Goal: Communication & Community: Participate in discussion

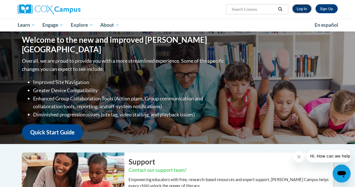
click at [303, 6] on link "Log In" at bounding box center [301, 8] width 19 height 9
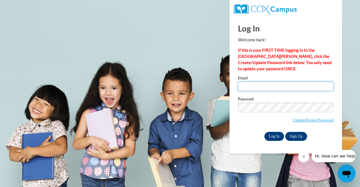
type input "[EMAIL_ADDRESS][DOMAIN_NAME]"
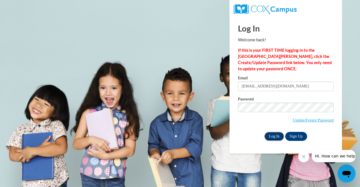
click at [271, 132] on input "Log In" at bounding box center [274, 136] width 20 height 9
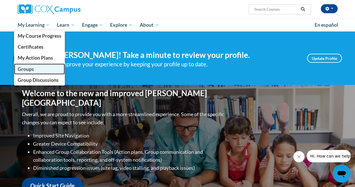
click at [41, 69] on link "Groups" at bounding box center [39, 68] width 51 height 11
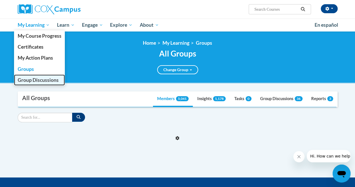
click at [44, 83] on span "Group Discussions" at bounding box center [37, 80] width 41 height 6
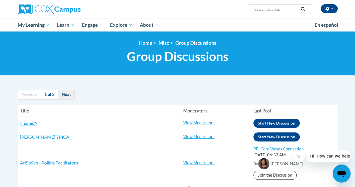
click at [63, 96] on link "Next" at bounding box center [66, 95] width 17 height 10
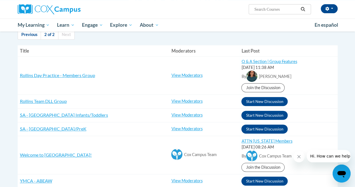
scroll to position [59, 0]
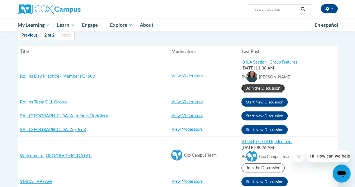
click at [244, 88] on link "Join the Discussion" at bounding box center [263, 88] width 43 height 9
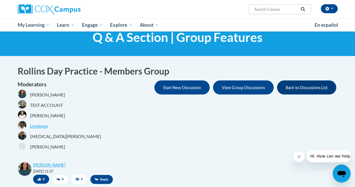
scroll to position [19, 0]
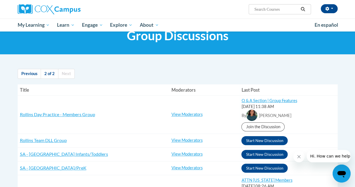
scroll to position [45, 0]
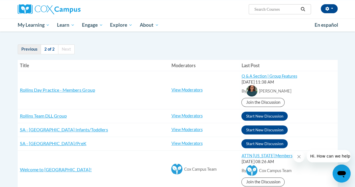
click at [27, 46] on link "Previous" at bounding box center [29, 49] width 23 height 10
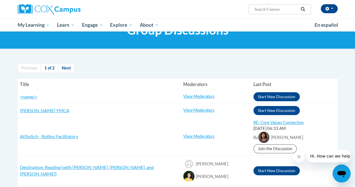
scroll to position [26, 0]
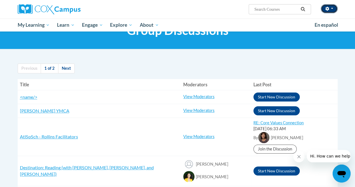
click at [326, 12] on button "button" at bounding box center [329, 8] width 17 height 9
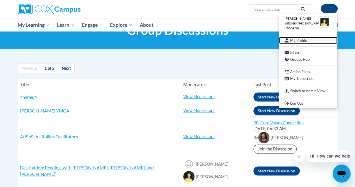
click at [299, 42] on link "My Profile" at bounding box center [308, 40] width 58 height 7
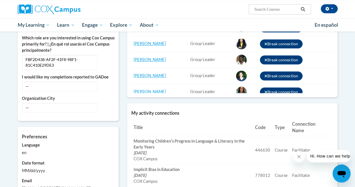
scroll to position [248, 0]
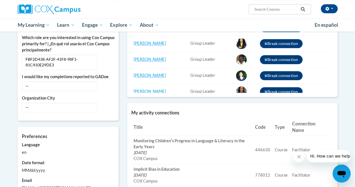
click at [348, 84] on body "[PERSON_NAME] ([GEOGRAPHIC_DATA]/New_York UTC-04:00) My Profile Inbox Groups Hu…" at bounding box center [177, 59] width 355 height 614
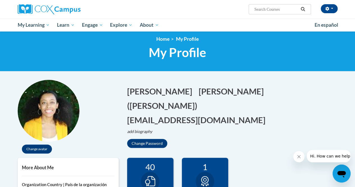
scroll to position [0, 0]
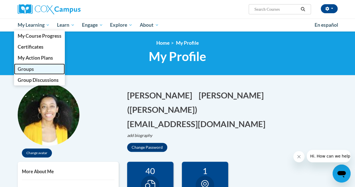
click at [43, 71] on link "Groups" at bounding box center [39, 68] width 51 height 11
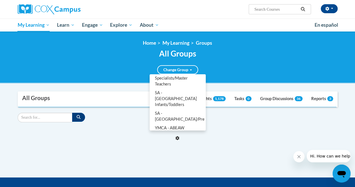
scroll to position [301, 0]
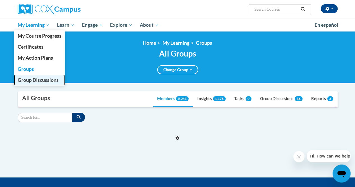
click at [48, 79] on span "Group Discussions" at bounding box center [37, 80] width 41 height 6
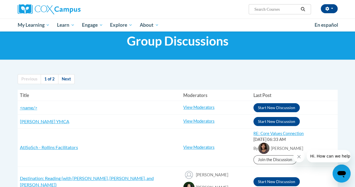
scroll to position [15, 0]
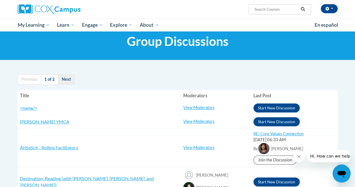
click at [67, 81] on link "Next" at bounding box center [66, 79] width 17 height 10
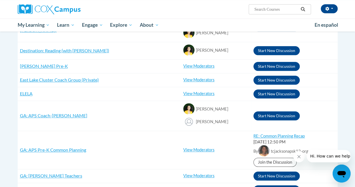
scroll to position [180, 0]
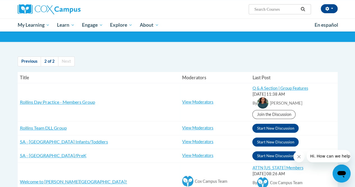
scroll to position [29, 0]
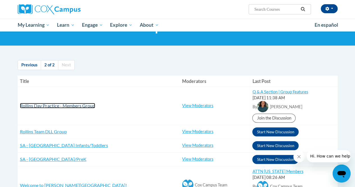
click at [29, 108] on span "Rollins Day Practice - Members Group" at bounding box center [57, 105] width 75 height 5
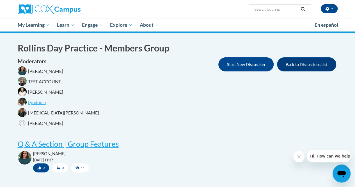
scroll to position [38, 0]
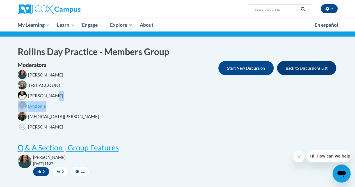
drag, startPoint x: 0, startPoint y: 0, endPoint x: 93, endPoint y: 98, distance: 135.3
click at [93, 98] on div "Moderators [PERSON_NAME] TEST ACCOUNT [PERSON_NAME] [PERSON_NAME][MEDICAL_DATA]…" at bounding box center [178, 97] width 320 height 72
click at [142, 117] on div "Moderators [PERSON_NAME] TEST ACCOUNT [PERSON_NAME] [PERSON_NAME][MEDICAL_DATA]…" at bounding box center [178, 97] width 320 height 72
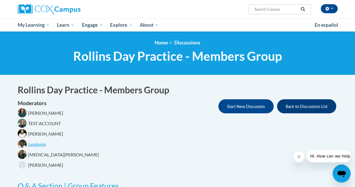
scroll to position [0, 0]
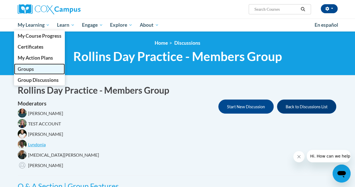
click at [38, 69] on link "Groups" at bounding box center [39, 68] width 51 height 11
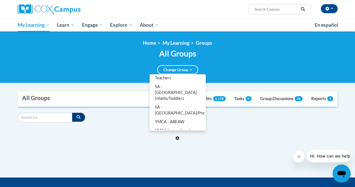
scroll to position [301, 0]
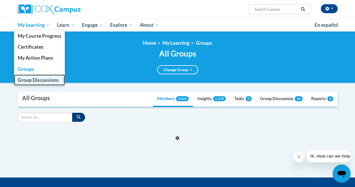
click at [47, 81] on span "Group Discussions" at bounding box center [37, 80] width 41 height 6
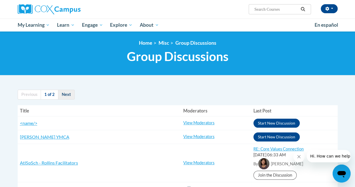
click at [71, 91] on link "Next" at bounding box center [66, 95] width 17 height 10
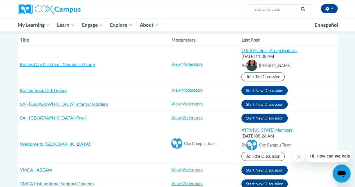
scroll to position [56, 0]
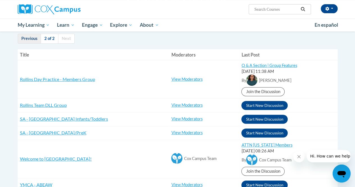
click at [28, 37] on link "Previous" at bounding box center [29, 39] width 23 height 10
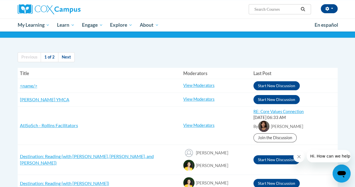
scroll to position [37, 0]
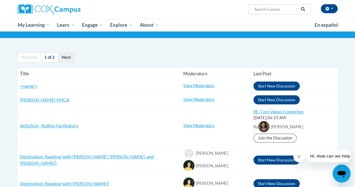
click at [66, 56] on link "Next" at bounding box center [66, 58] width 17 height 10
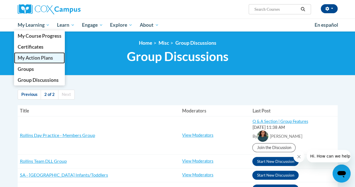
click at [37, 56] on span "My Action Plans" at bounding box center [34, 58] width 35 height 6
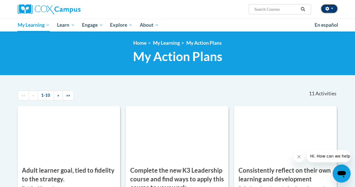
click at [331, 9] on button "button" at bounding box center [329, 8] width 17 height 9
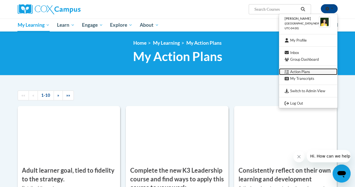
click at [306, 71] on link "Action Plans" at bounding box center [308, 71] width 58 height 7
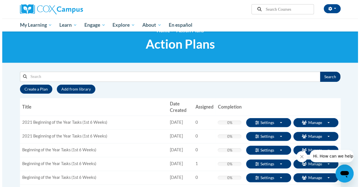
scroll to position [20, 0]
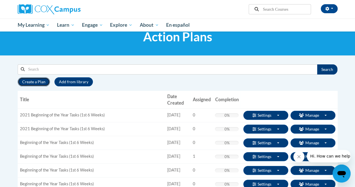
click at [37, 84] on button "Create a Plan" at bounding box center [34, 81] width 32 height 9
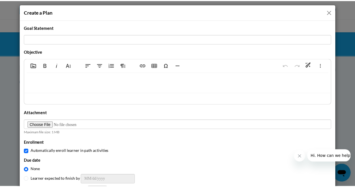
scroll to position [0, 0]
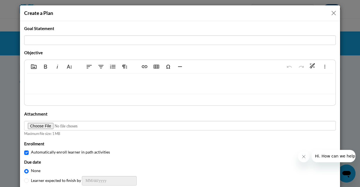
click at [333, 12] on button "Close" at bounding box center [333, 13] width 7 height 7
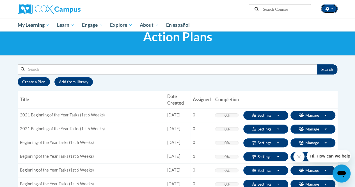
drag, startPoint x: 333, startPoint y: 12, endPoint x: 274, endPoint y: 19, distance: 59.8
click at [274, 19] on div "[PERSON_NAME] ([GEOGRAPHIC_DATA]/New_York UTC-04:00) My Profile Inbox Group Das…" at bounding box center [177, 15] width 355 height 31
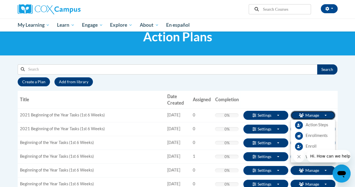
click at [298, 116] on button "Manage Toggle Dropdown" at bounding box center [313, 115] width 45 height 9
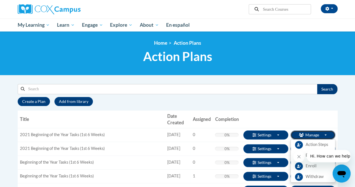
click at [321, 134] on button "Manage Toggle Dropdown" at bounding box center [313, 134] width 45 height 9
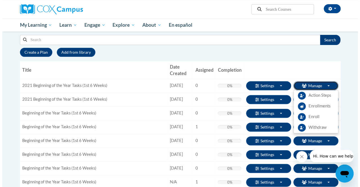
scroll to position [49, 0]
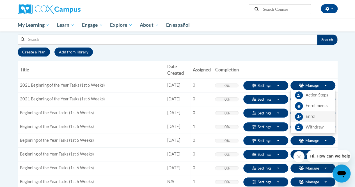
click at [309, 117] on span "Enroll" at bounding box center [311, 117] width 11 height 6
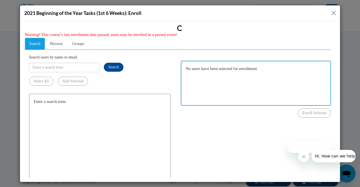
scroll to position [0, 0]
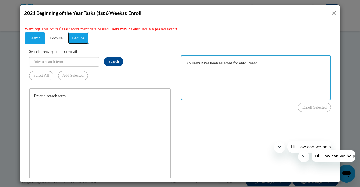
click at [81, 38] on span "Groups" at bounding box center [78, 37] width 12 height 4
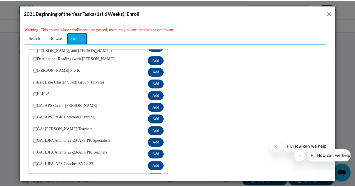
scroll to position [46, 0]
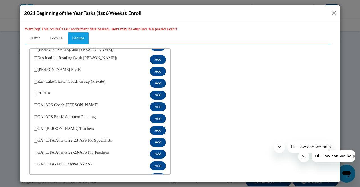
click at [334, 11] on button "Close" at bounding box center [333, 13] width 7 height 7
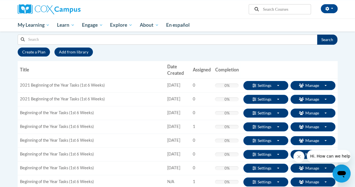
scroll to position [50, 0]
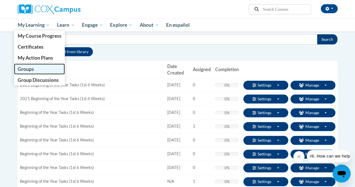
click at [40, 67] on link "Groups" at bounding box center [39, 68] width 51 height 11
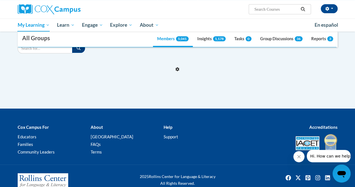
scroll to position [69, 0]
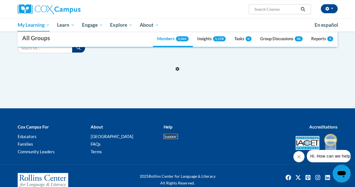
click at [171, 137] on link "Support" at bounding box center [171, 136] width 15 height 5
click at [325, 13] on button "button" at bounding box center [329, 8] width 17 height 9
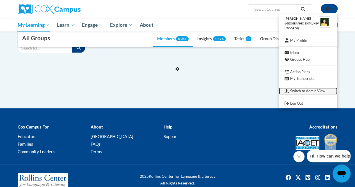
click at [292, 89] on link "Switch to Admin View" at bounding box center [308, 90] width 58 height 7
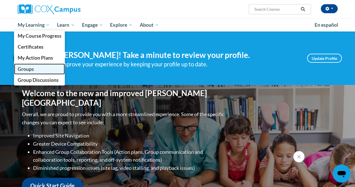
click at [37, 69] on link "Groups" at bounding box center [39, 68] width 51 height 11
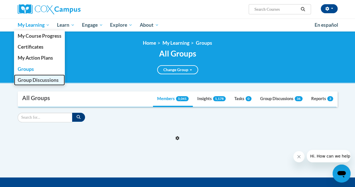
click at [44, 81] on span "Group Discussions" at bounding box center [37, 80] width 41 height 6
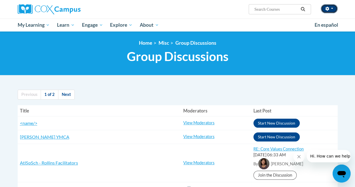
click at [332, 10] on button "button" at bounding box center [329, 8] width 17 height 9
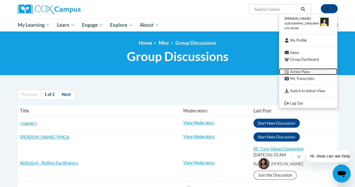
click at [310, 72] on link "Action Plans" at bounding box center [308, 71] width 58 height 7
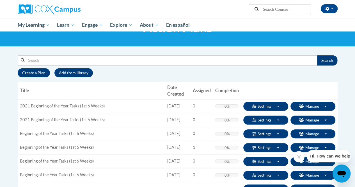
scroll to position [29, 0]
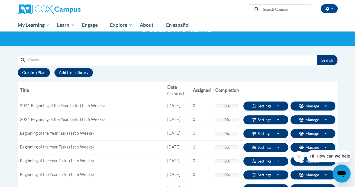
click at [108, 57] on input "Search" at bounding box center [171, 60] width 292 height 10
click at [333, 56] on button "Search" at bounding box center [327, 60] width 20 height 10
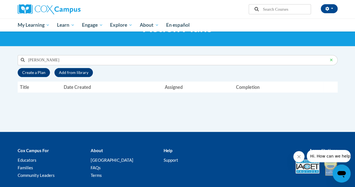
click at [69, 62] on input "rollins" at bounding box center [175, 60] width 301 height 10
type input "r"
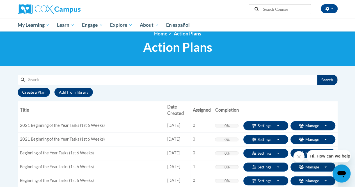
scroll to position [10, 0]
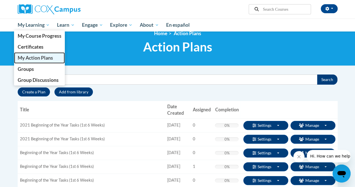
click at [42, 54] on link "My Action Plans" at bounding box center [39, 57] width 51 height 11
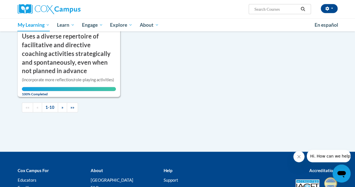
scroll to position [578, 0]
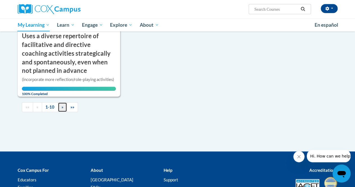
click at [63, 102] on link "»" at bounding box center [62, 107] width 9 height 10
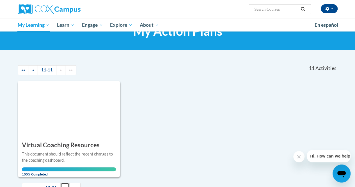
scroll to position [0, 0]
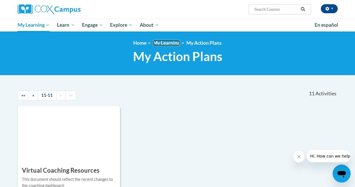
click at [175, 43] on link "My Learning" at bounding box center [166, 43] width 27 height 6
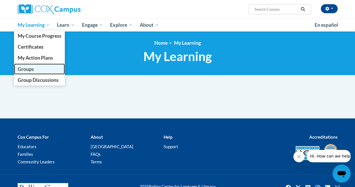
click at [39, 67] on link "Groups" at bounding box center [39, 68] width 51 height 11
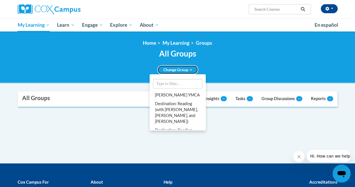
click at [175, 73] on link "Change Group" at bounding box center [177, 69] width 41 height 9
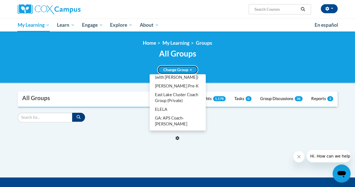
scroll to position [58, 0]
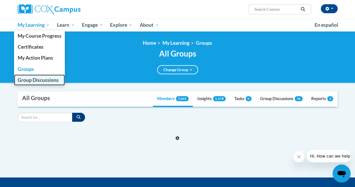
click at [47, 81] on span "Group Discussions" at bounding box center [37, 80] width 41 height 6
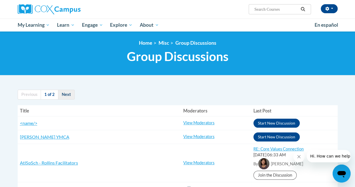
click at [66, 95] on link "Next" at bounding box center [66, 95] width 17 height 10
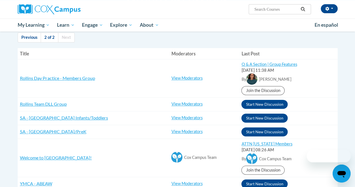
scroll to position [57, 0]
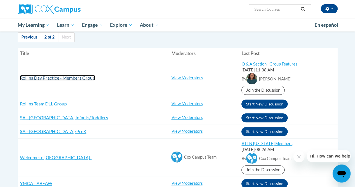
click at [85, 79] on span "Rollins Day Practice - Members Group" at bounding box center [57, 77] width 75 height 5
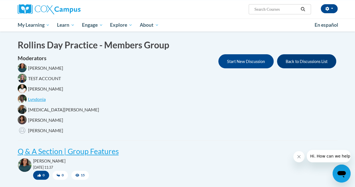
scroll to position [43, 0]
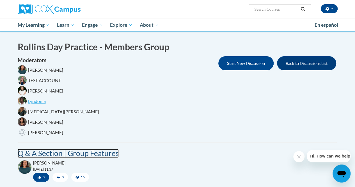
click at [106, 153] on post "Q & A Section | Group Features" at bounding box center [68, 153] width 101 height 9
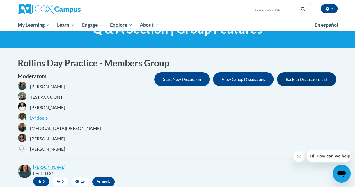
scroll to position [27, 0]
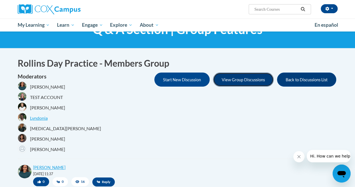
click at [242, 75] on button "View Group Discussions" at bounding box center [243, 79] width 61 height 14
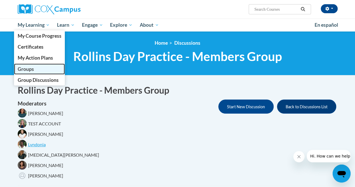
click at [44, 68] on link "Groups" at bounding box center [39, 68] width 51 height 11
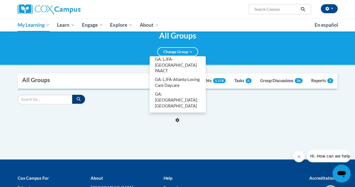
scroll to position [202, 0]
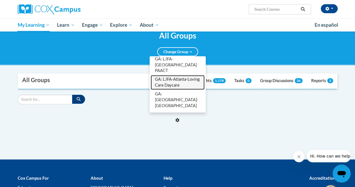
click at [179, 75] on link "GA: LJFA-Atlanta-Loving Care Daycare" at bounding box center [178, 82] width 54 height 15
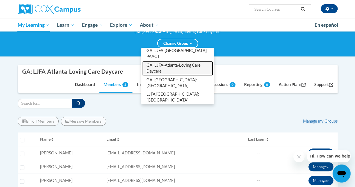
scroll to position [36, 0]
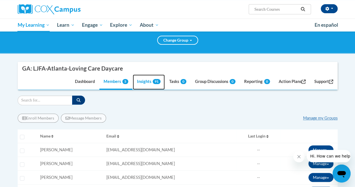
click at [153, 82] on span "91" at bounding box center [157, 81] width 8 height 5
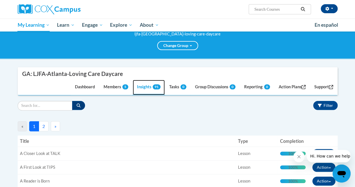
scroll to position [30, 0]
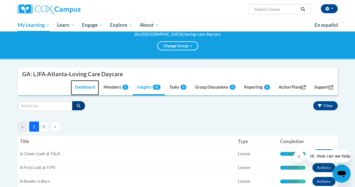
click at [80, 87] on link "Dashboard" at bounding box center [85, 87] width 28 height 15
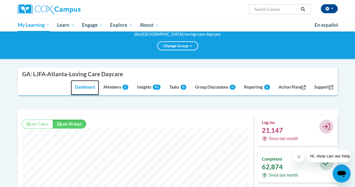
scroll to position [144, 236]
click at [137, 90] on link "Insights 91" at bounding box center [149, 87] width 32 height 15
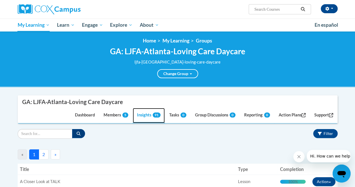
scroll to position [0, 0]
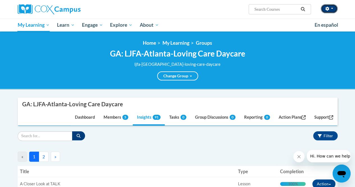
click at [333, 9] on span "button" at bounding box center [332, 8] width 2 height 1
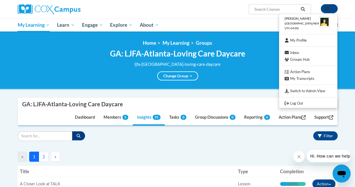
click at [201, 26] on ul "My Learning My Learning My Course Progress Certificates My Action Plans Groups …" at bounding box center [162, 25] width 297 height 13
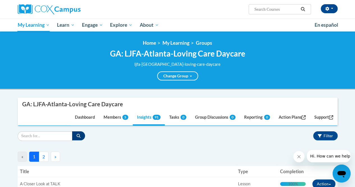
click at [244, 85] on div "<en>My Learning</en><fr>New fr_My Learning</fr><it>New it_My Learning</it><de>N…" at bounding box center [177, 60] width 355 height 58
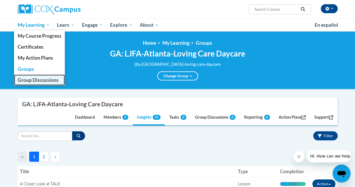
click at [46, 78] on span "Group Discussions" at bounding box center [37, 80] width 41 height 6
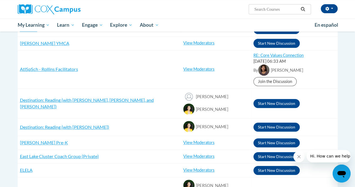
scroll to position [107, 0]
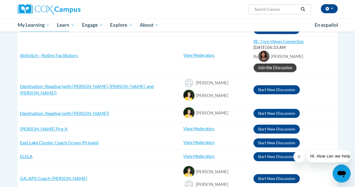
click at [269, 65] on link "Join the Discussion" at bounding box center [275, 67] width 43 height 9
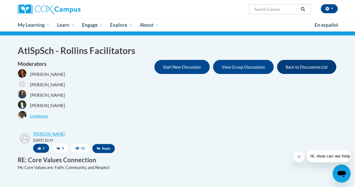
scroll to position [39, 0]
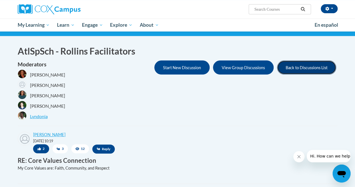
click at [312, 65] on button "Back to Discussions List" at bounding box center [306, 67] width 59 height 14
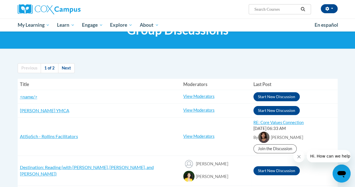
scroll to position [44, 0]
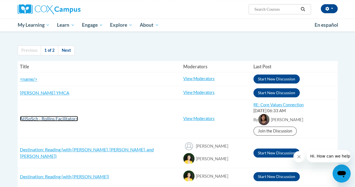
click at [67, 118] on span "AtlSpSch - Rollins Facilitators" at bounding box center [49, 118] width 58 height 5
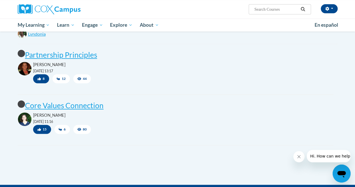
scroll to position [123, 0]
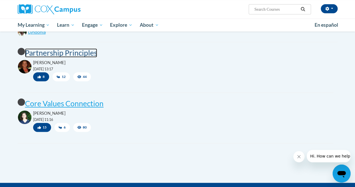
click at [66, 55] on post "Partnership Principles" at bounding box center [61, 52] width 72 height 9
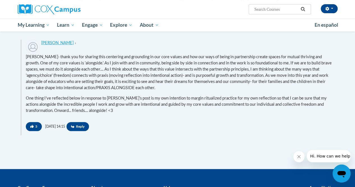
scroll to position [1147, 0]
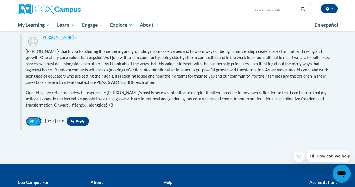
click at [31, 126] on button "5" at bounding box center [34, 121] width 16 height 9
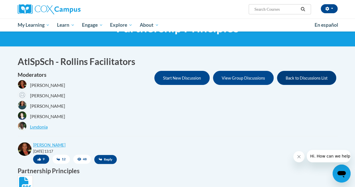
scroll to position [30, 0]
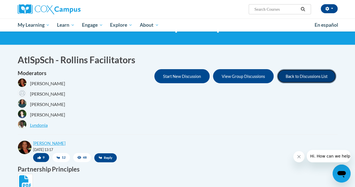
click at [300, 78] on button "Back to Discussions List" at bounding box center [306, 76] width 59 height 14
